Goal: Information Seeking & Learning: Learn about a topic

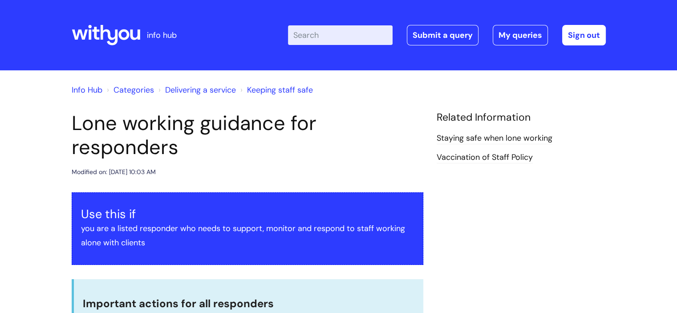
click at [372, 32] on input "Enter your search term here..." at bounding box center [340, 35] width 105 height 20
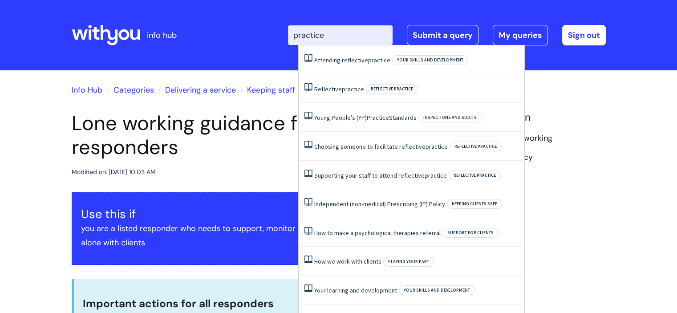
type input "practice s"
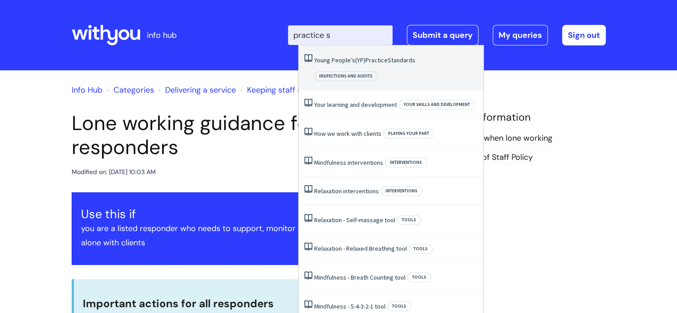
click at [392, 64] on li "Young People’ s (YP) Practice Standards Inspections and audits" at bounding box center [390, 67] width 185 height 44
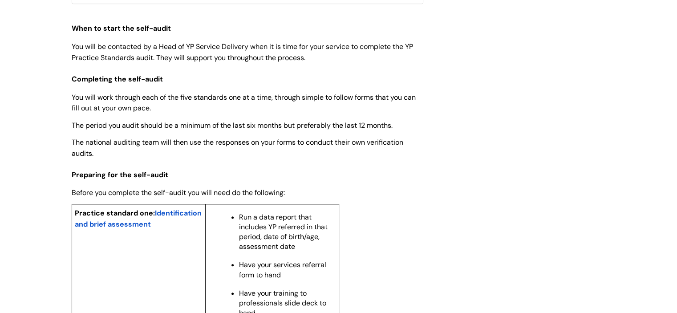
scroll to position [620, 0]
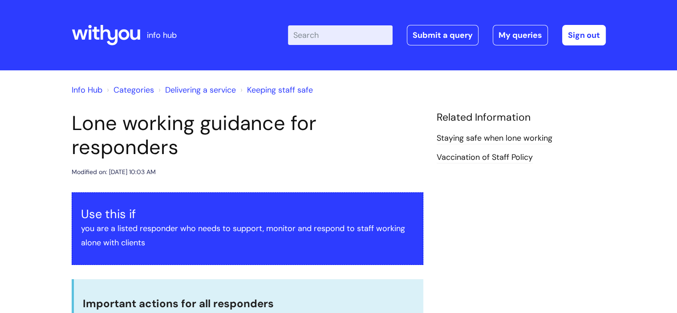
click at [347, 26] on input "Enter your search term here..." at bounding box center [340, 35] width 105 height 20
type input "practice standards"
click button "Search" at bounding box center [0, 0] width 0 height 0
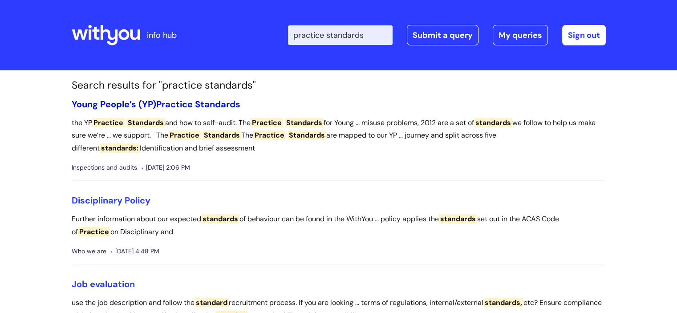
click at [183, 101] on span "Practice" at bounding box center [174, 104] width 36 height 12
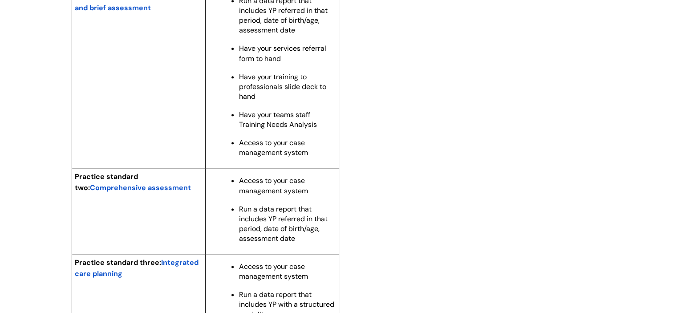
scroll to position [788, 0]
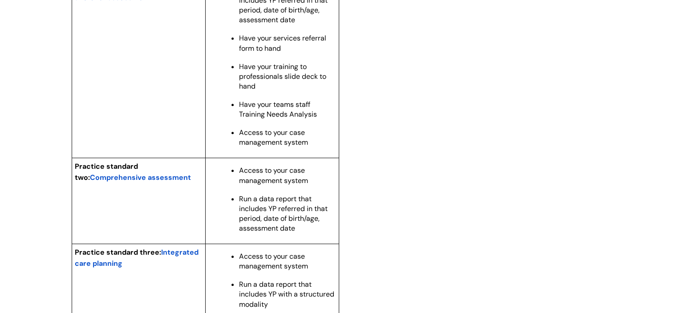
click at [385, 81] on div "Young People’s (YP) Practice Standards Modified on: [DATE] 2:34 PM Use this if …" at bounding box center [338, 68] width 547 height 1490
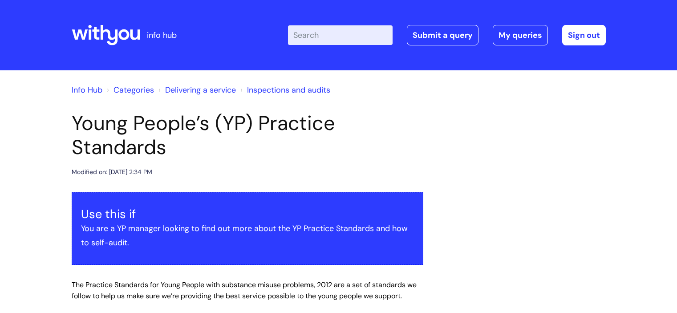
scroll to position [788, 0]
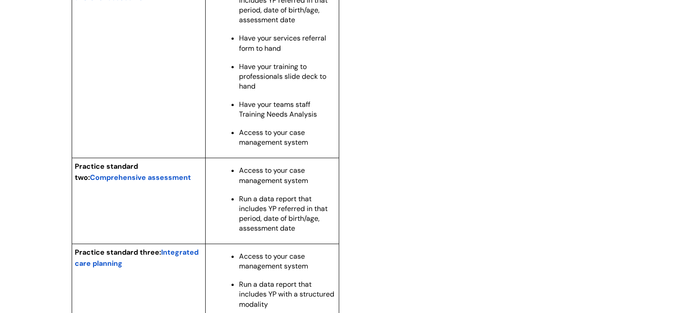
click at [171, 182] on span "Comprehensive assessment" at bounding box center [140, 177] width 101 height 9
